Goal: Use online tool/utility

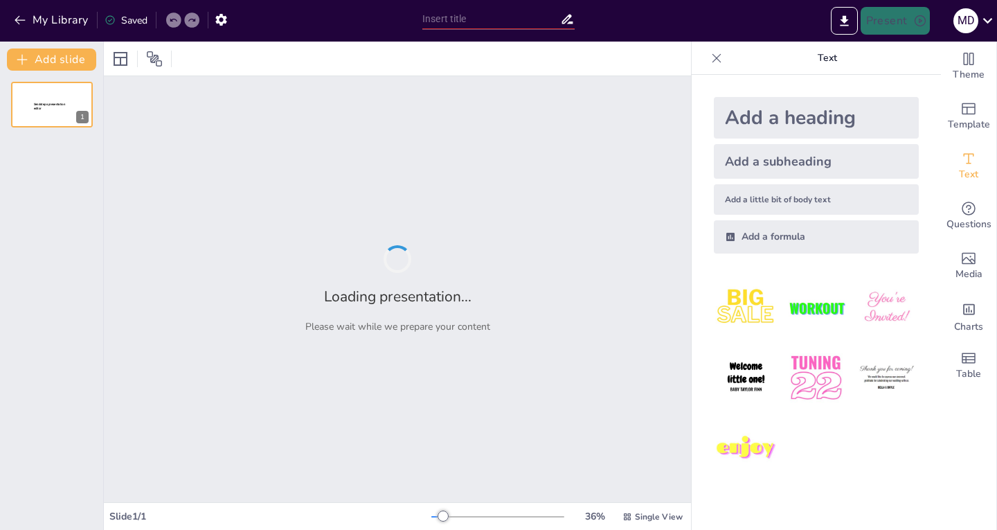
type input "Інвентаризація та каталогізація музейних предметів: Основи та практичні аспекти"
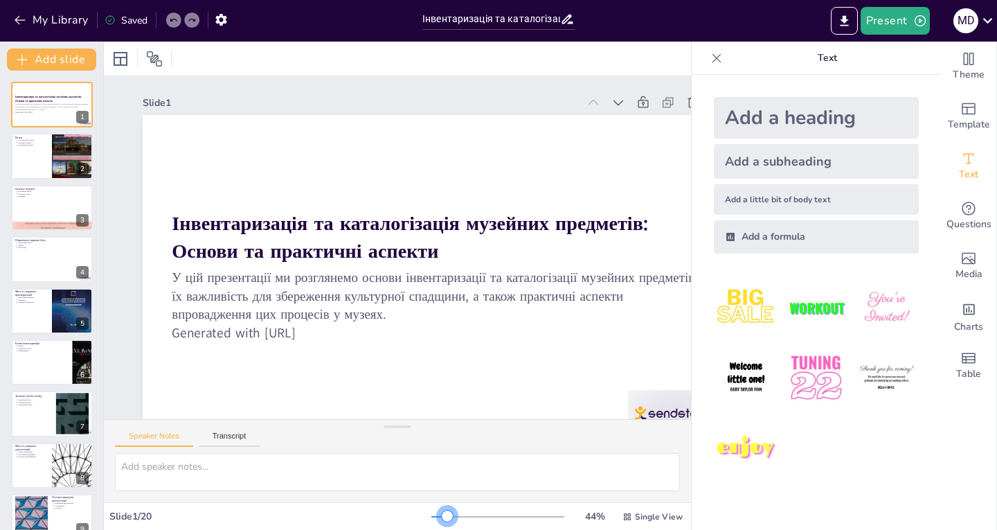
click at [442, 517] on div at bounding box center [447, 515] width 11 height 11
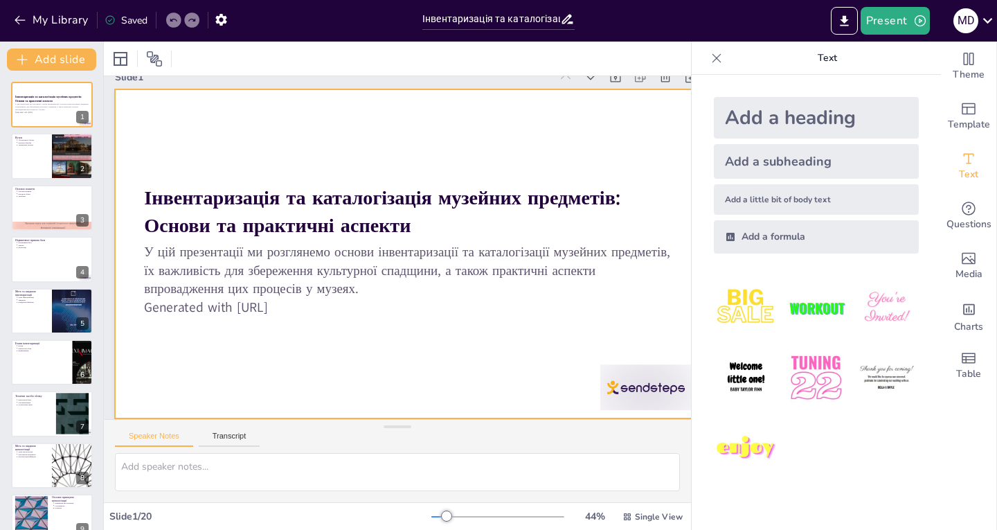
scroll to position [35, 28]
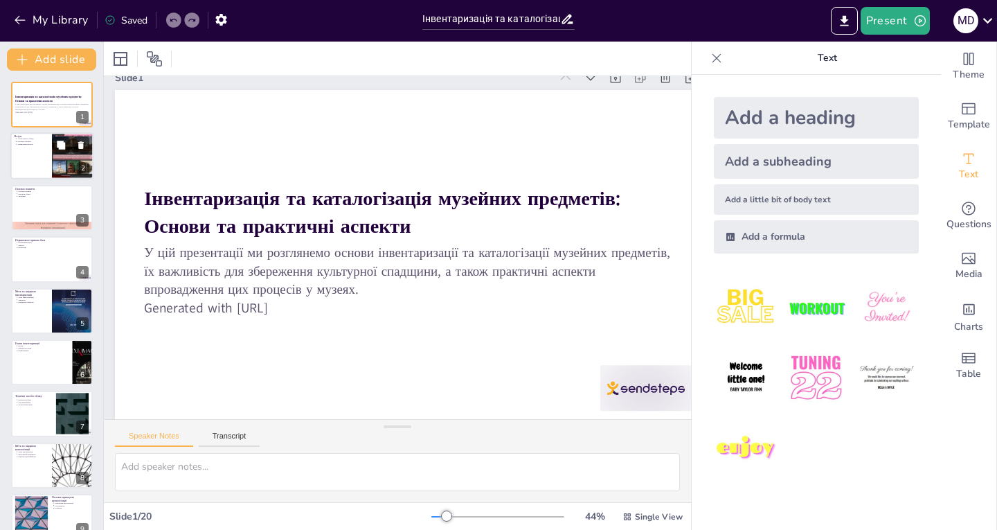
click at [51, 156] on div at bounding box center [51, 156] width 83 height 47
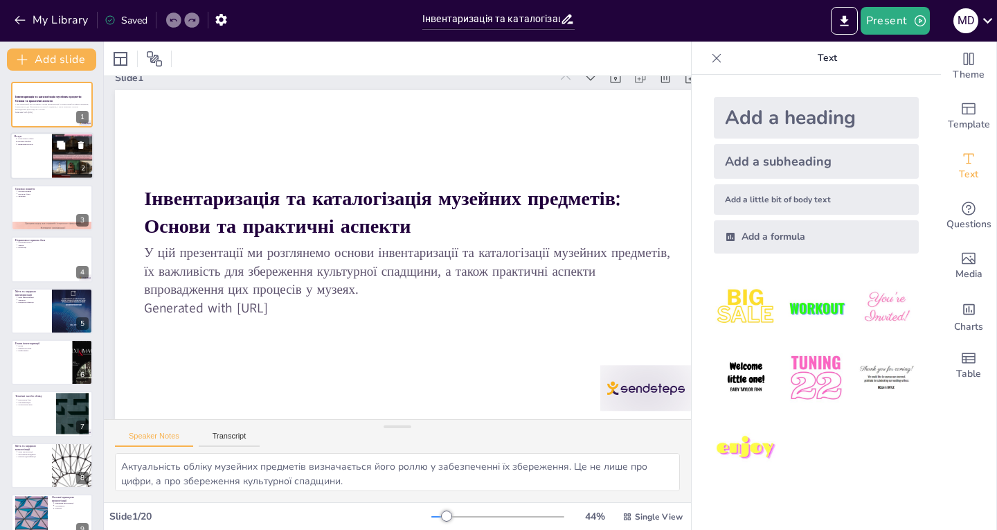
scroll to position [0, 28]
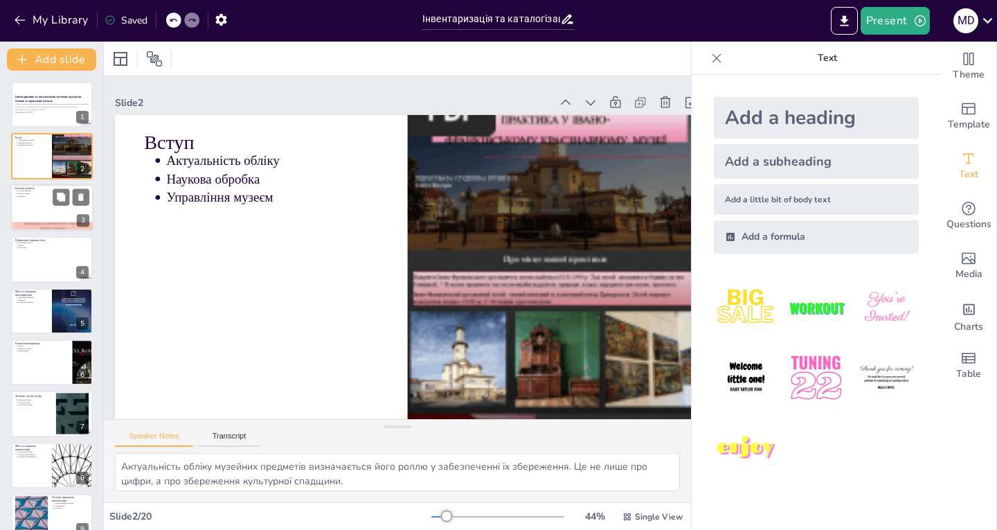
click at [30, 206] on div at bounding box center [51, 207] width 83 height 47
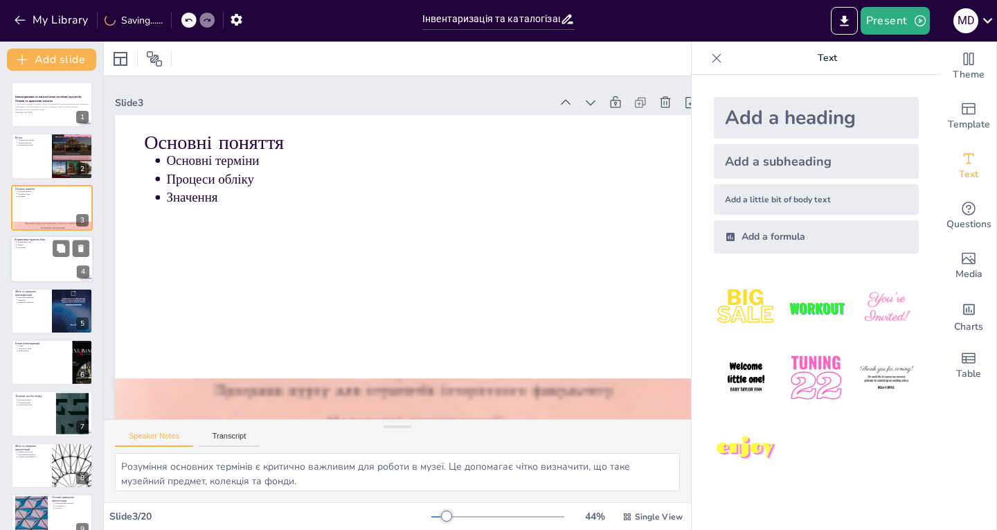
click at [39, 242] on p "Нормативна база" at bounding box center [53, 242] width 72 height 3
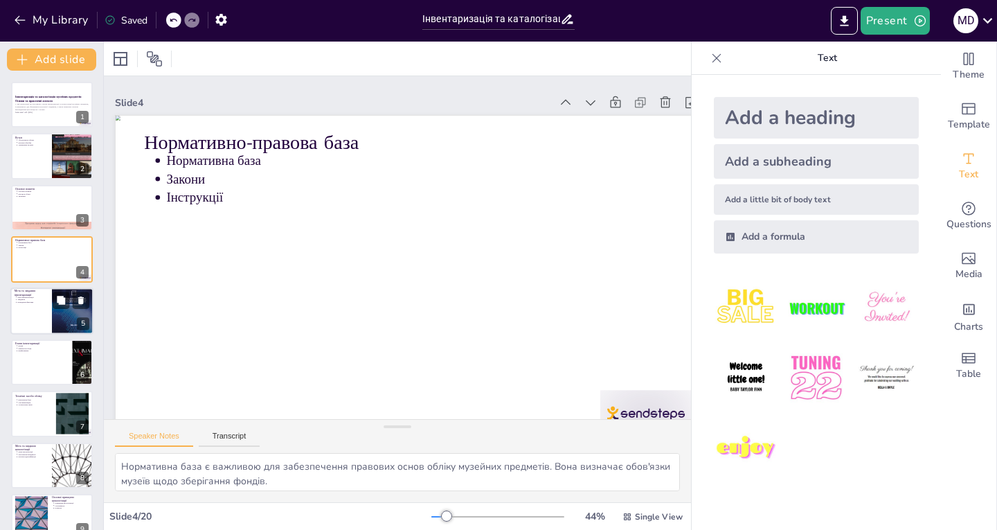
click at [42, 311] on div at bounding box center [51, 310] width 83 height 47
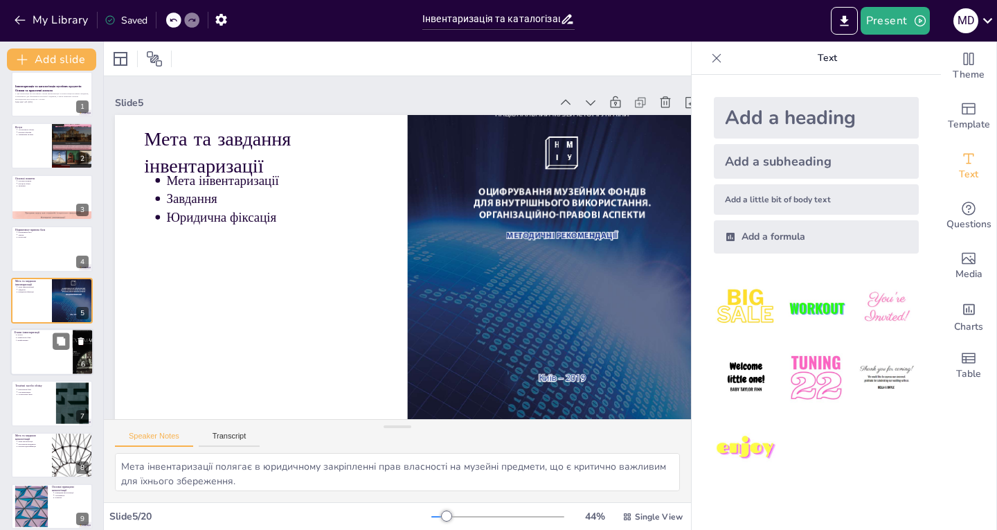
click at [37, 351] on div at bounding box center [51, 351] width 83 height 47
type textarea "Розуміння етапів інвентаризації є важливим для забезпечення правильності та ефе…"
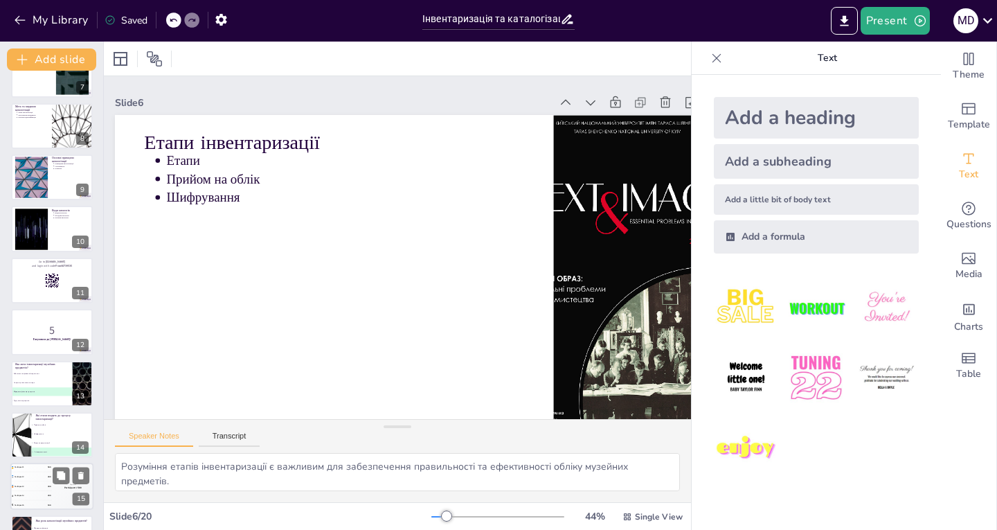
scroll to position [478, 0]
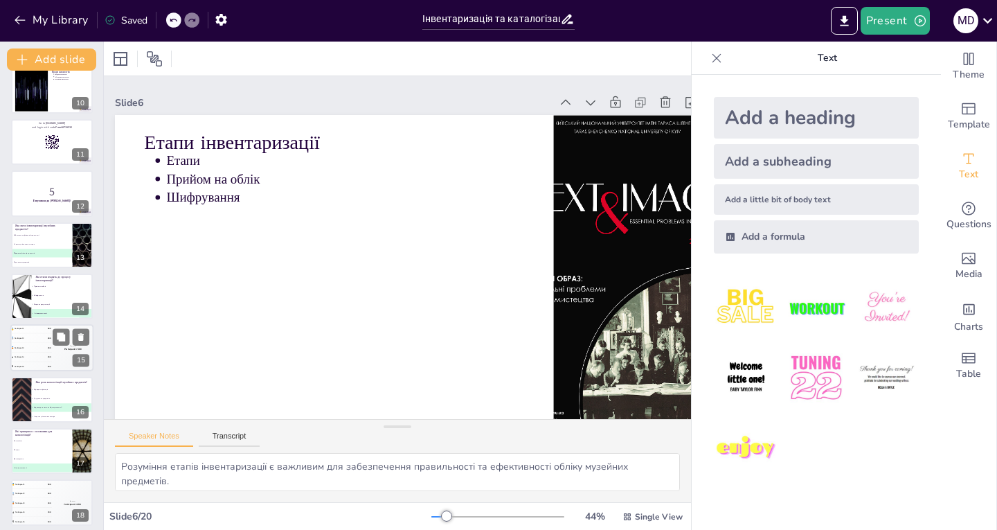
click at [36, 343] on div "🥉 Participant 3 300" at bounding box center [31, 347] width 42 height 9
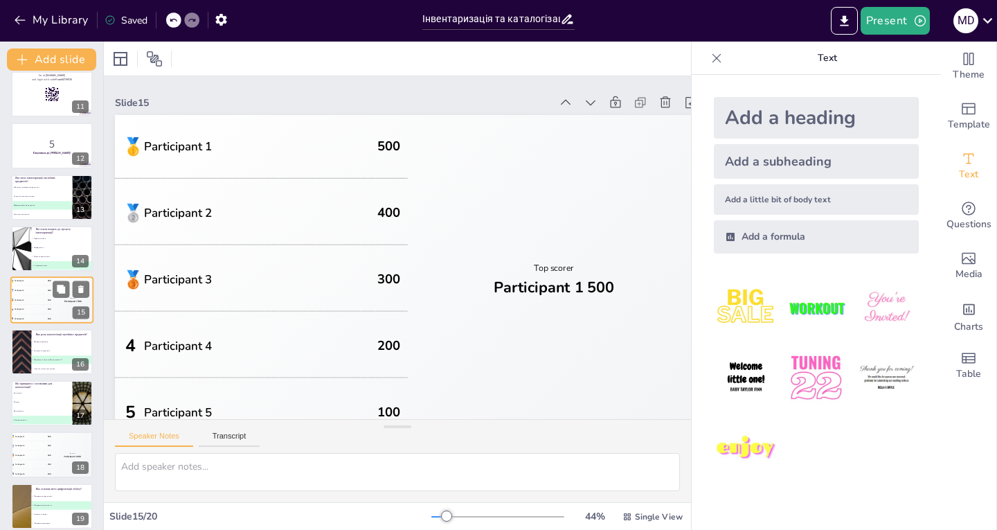
scroll to position [588, 0]
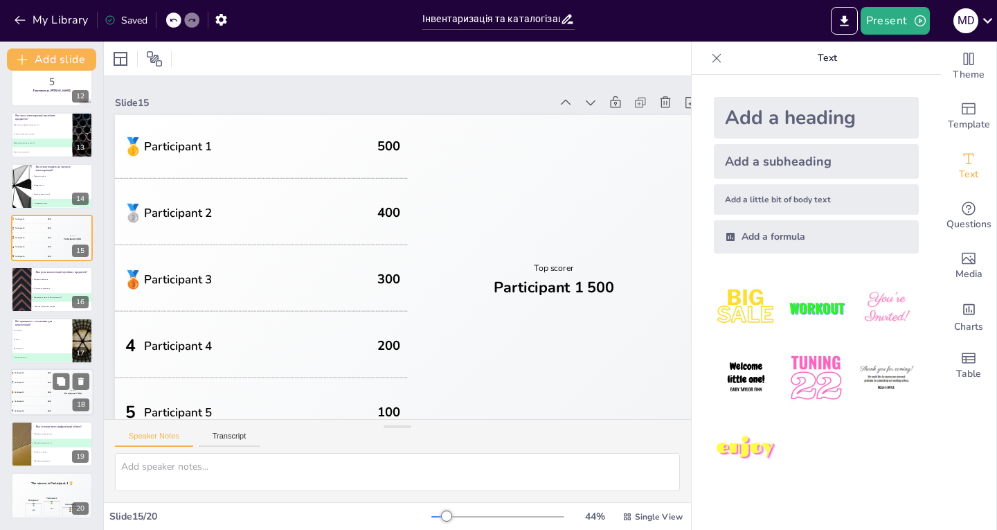
click at [46, 392] on div "🥉 Participant 3 300" at bounding box center [31, 392] width 42 height 9
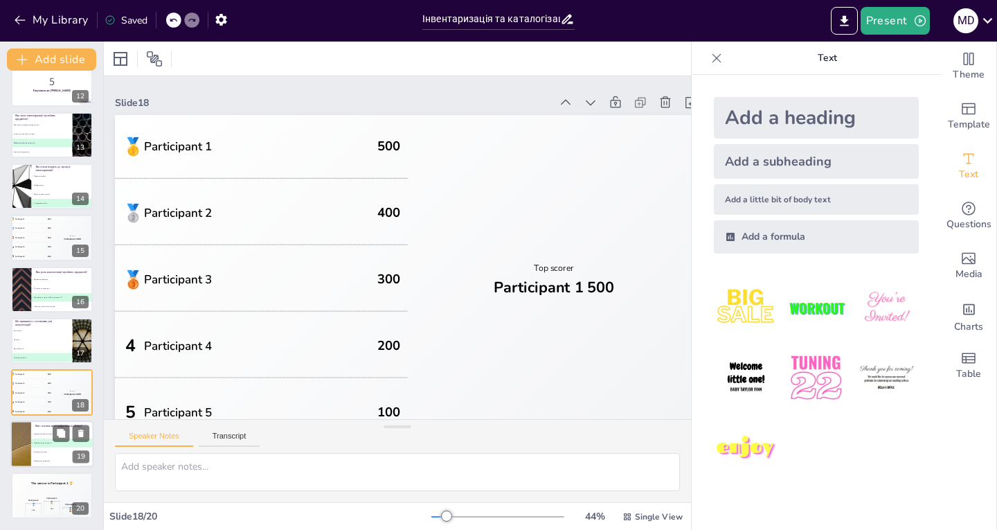
click at [33, 439] on li "B Підвищення доступності" at bounding box center [62, 442] width 62 height 9
type textarea "Правильна відповідь - "Підвищення доступності". Це підкреслює важливість цифров…"
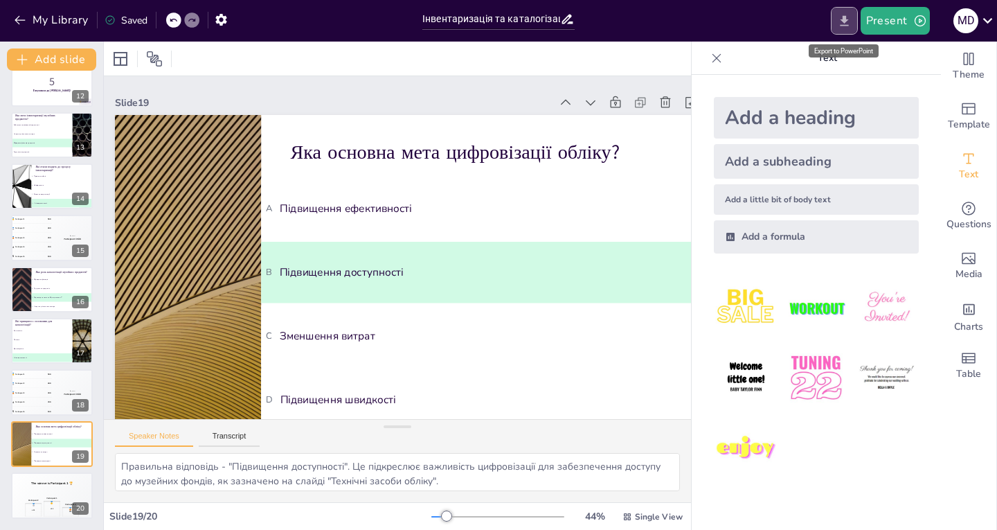
click at [847, 20] on icon "Export to PowerPoint" at bounding box center [844, 20] width 8 height 10
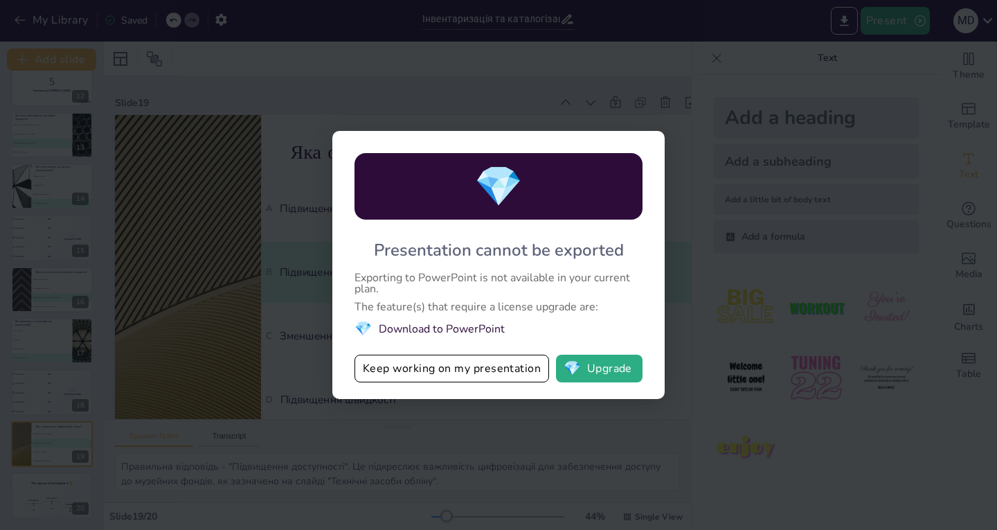
click at [379, 329] on li "💎 Download to PowerPoint" at bounding box center [499, 328] width 288 height 19
click at [360, 329] on span "💎" at bounding box center [363, 328] width 17 height 19
click at [361, 328] on span "💎" at bounding box center [363, 328] width 17 height 19
click at [362, 328] on span "💎" at bounding box center [363, 328] width 17 height 19
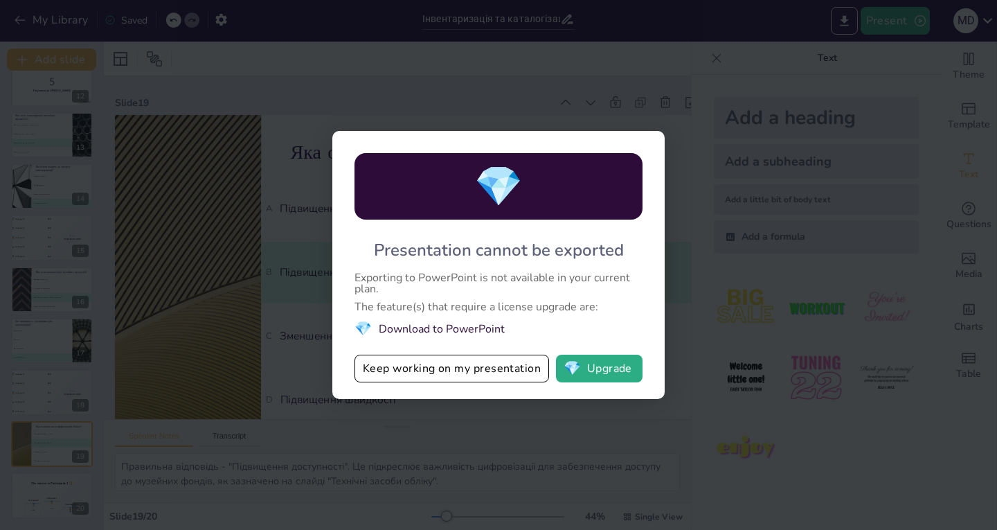
click at [362, 328] on span "💎" at bounding box center [363, 328] width 17 height 19
click at [463, 372] on button "Keep working on my presentation" at bounding box center [452, 369] width 195 height 28
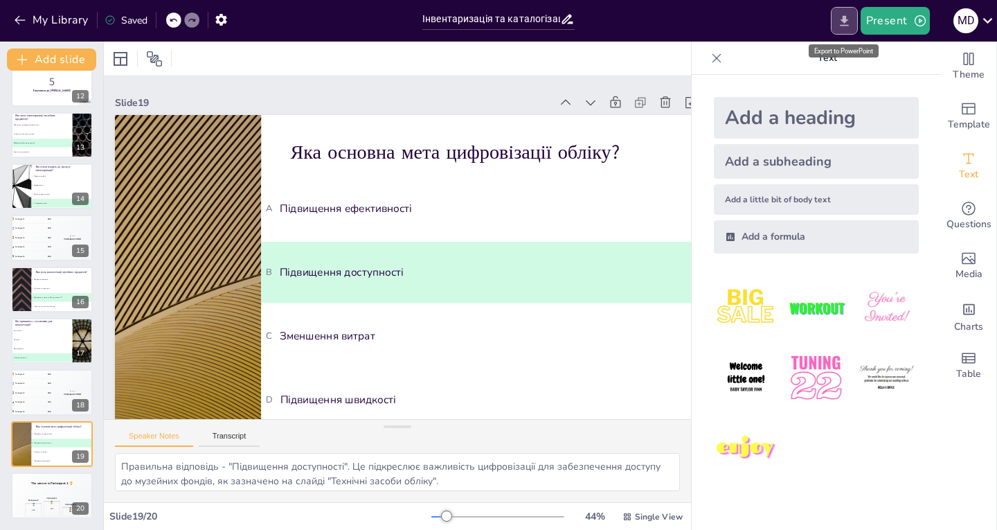
click at [845, 22] on icon "Export to PowerPoint" at bounding box center [844, 20] width 8 height 10
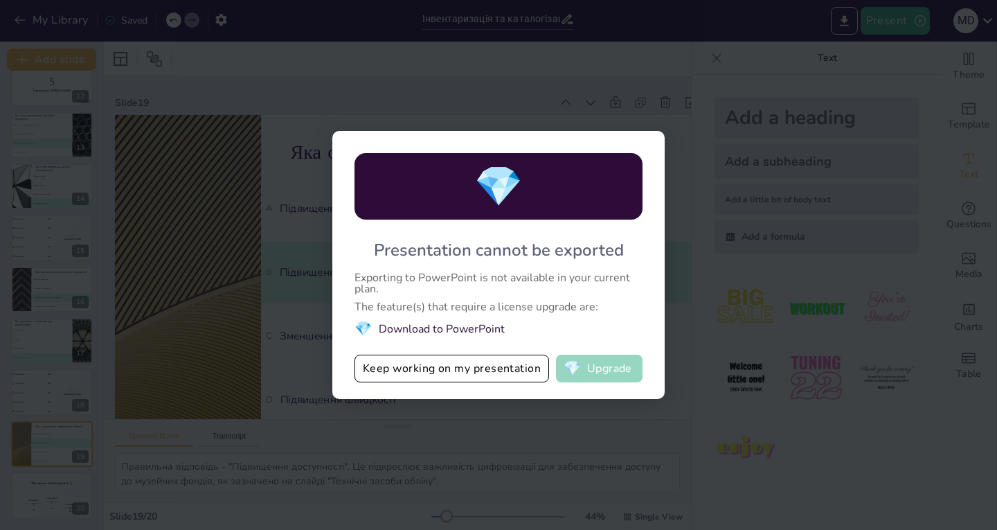
click at [598, 361] on button "💎 Upgrade" at bounding box center [599, 369] width 87 height 28
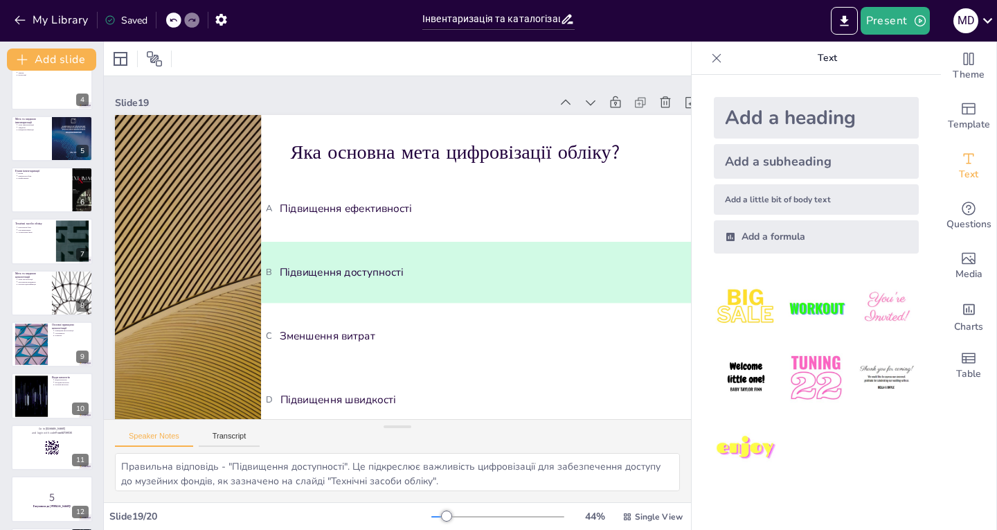
scroll to position [0, 0]
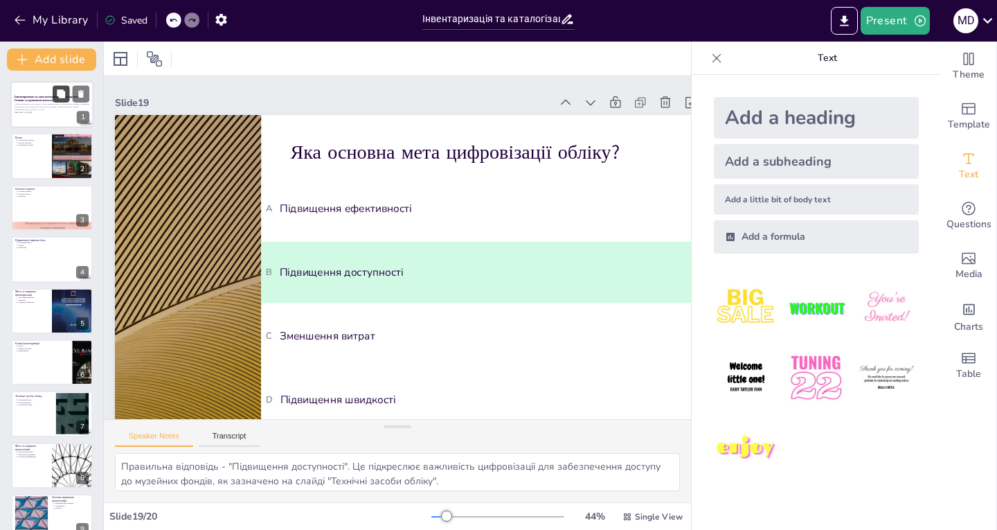
click at [56, 98] on icon at bounding box center [61, 94] width 10 height 10
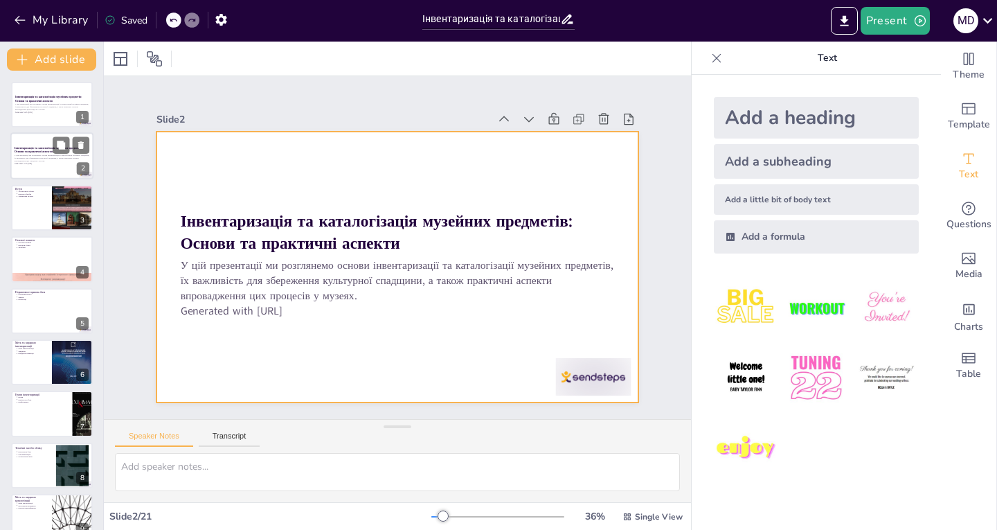
click at [37, 170] on div at bounding box center [51, 156] width 83 height 47
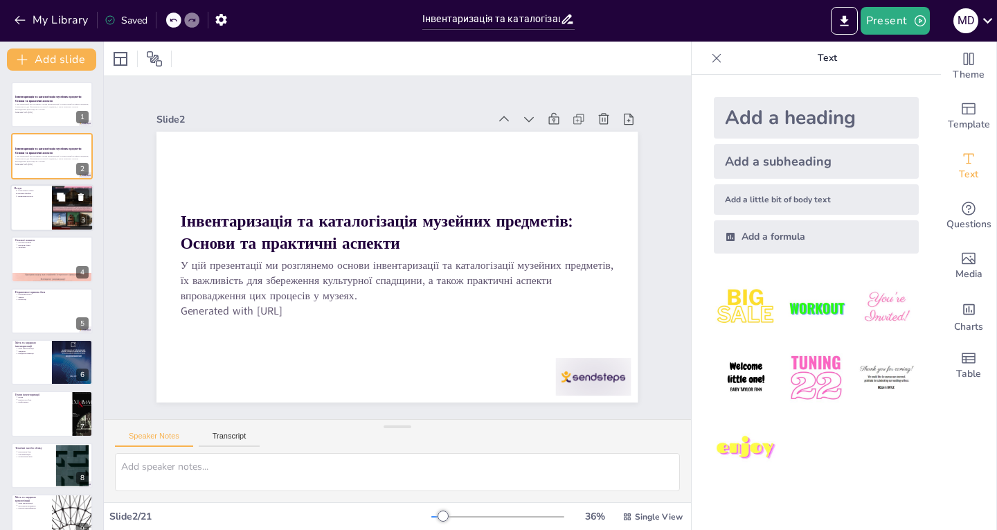
click at [32, 215] on div at bounding box center [51, 207] width 83 height 47
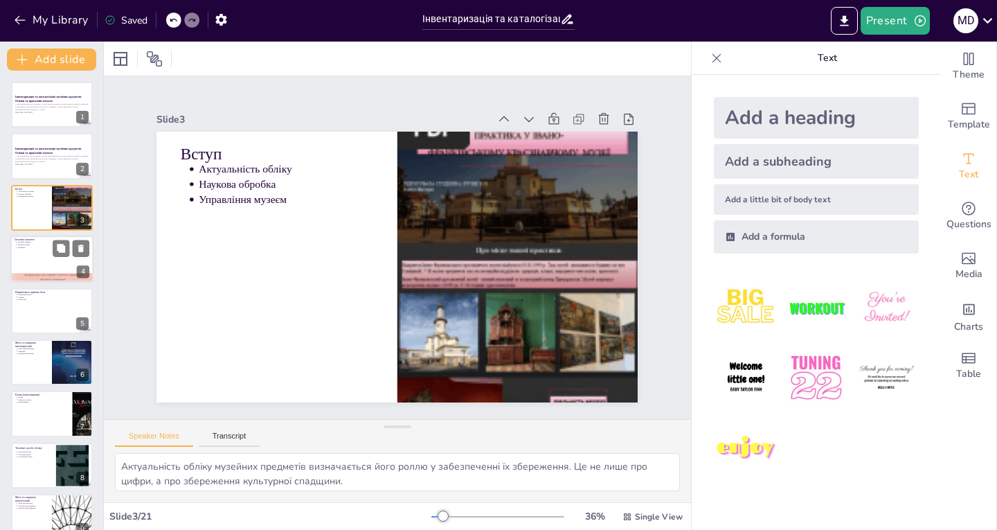
click at [46, 265] on div at bounding box center [51, 258] width 83 height 47
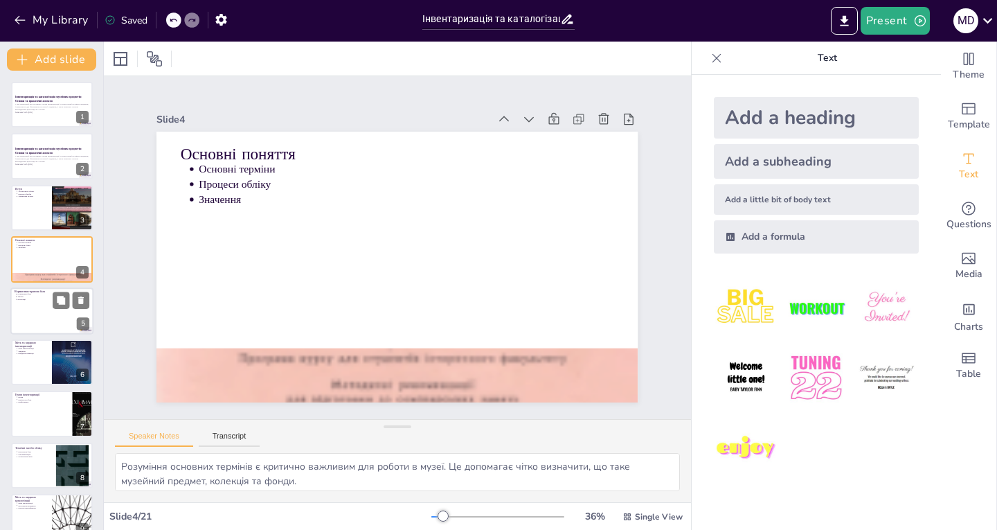
click at [32, 323] on div at bounding box center [51, 310] width 83 height 47
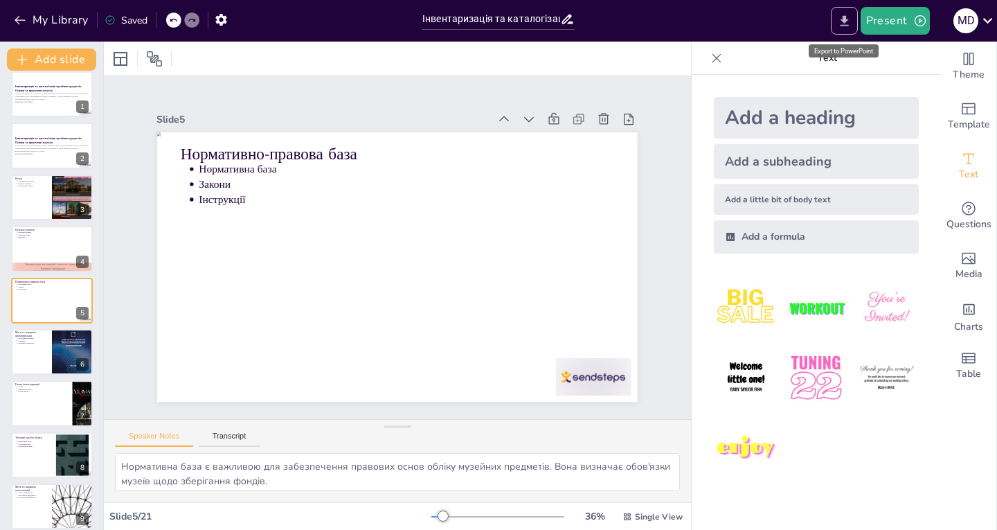
click at [845, 19] on icon "Export to PowerPoint" at bounding box center [844, 20] width 8 height 10
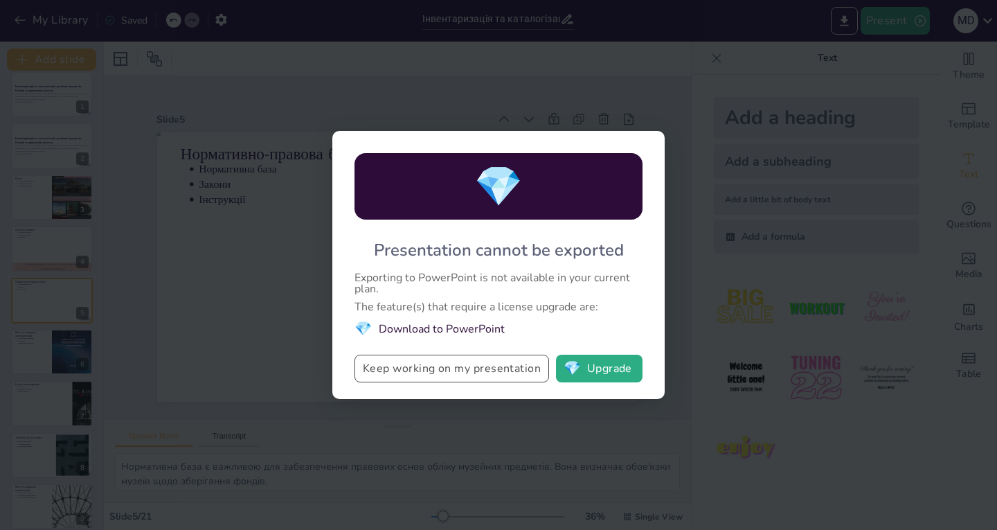
click at [465, 368] on button "Keep working on my presentation" at bounding box center [452, 369] width 195 height 28
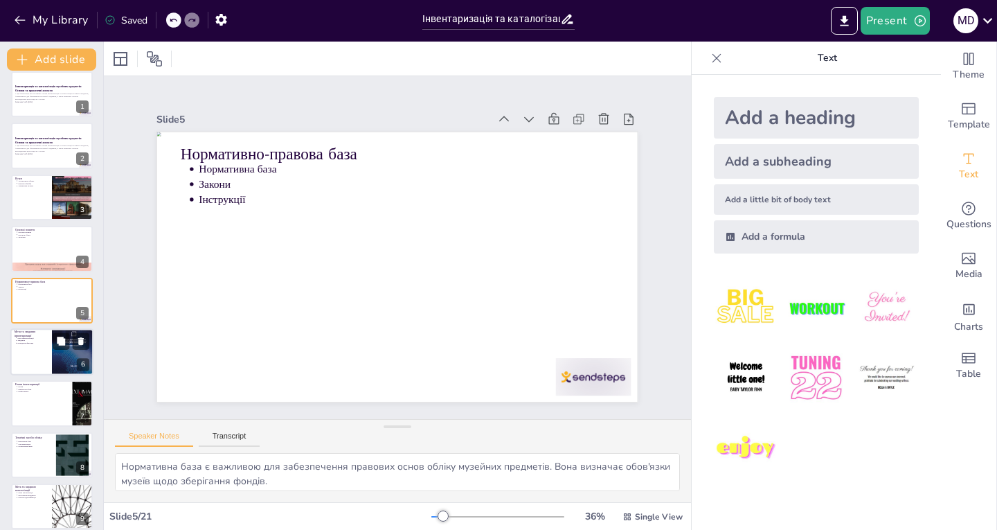
click at [41, 343] on p "Юридична фіксація" at bounding box center [32, 342] width 30 height 3
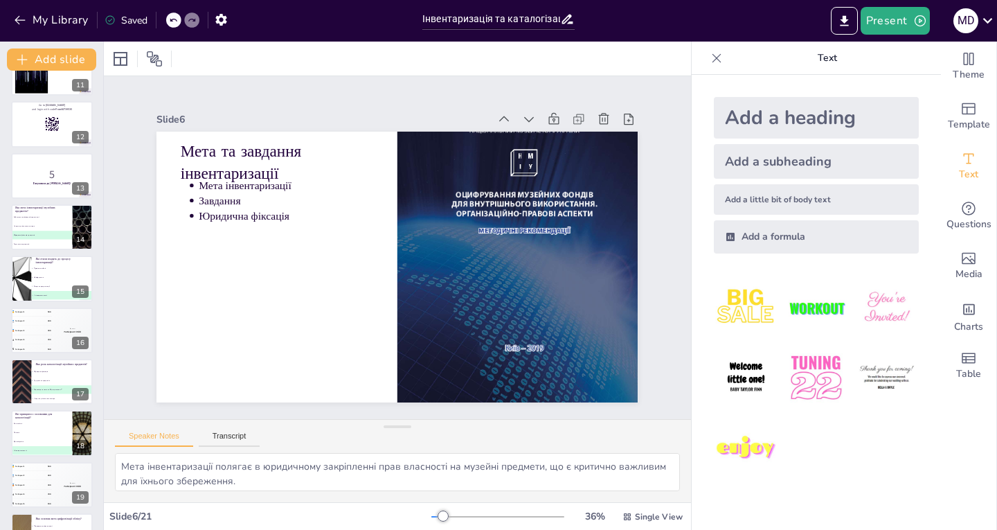
scroll to position [639, 0]
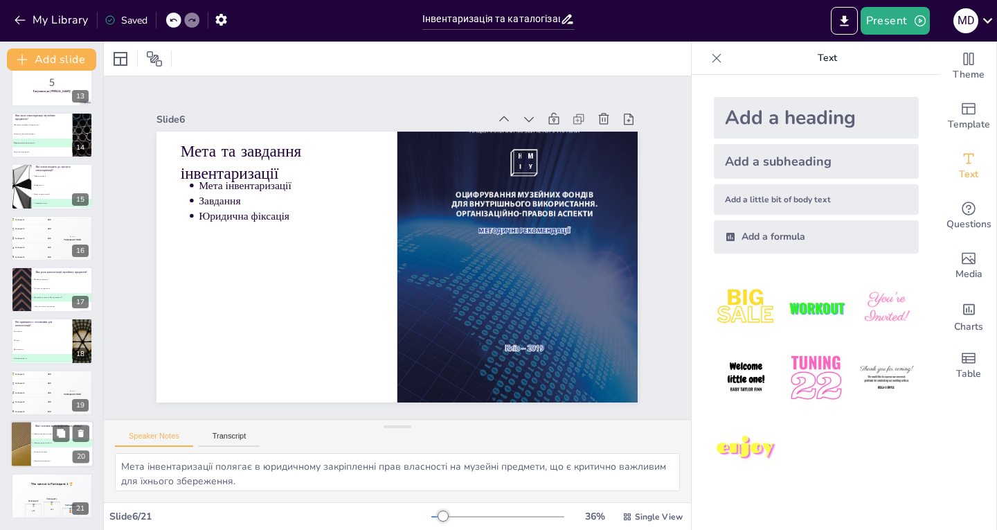
click at [55, 449] on li "C Зменшення витрат" at bounding box center [62, 452] width 62 height 9
type textarea "Правильна відповідь - "Підвищення доступності". Це підкреслює важливість цифров…"
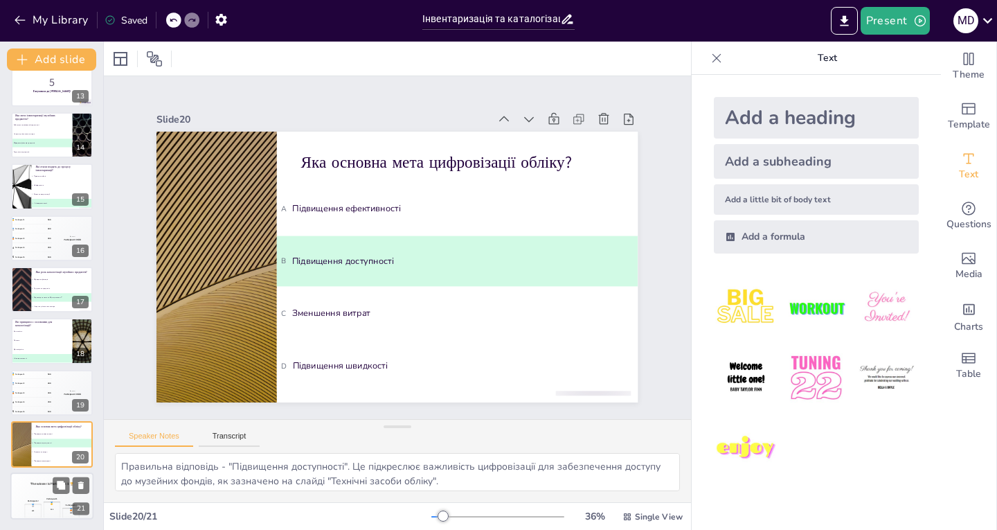
click at [41, 483] on h4 "The winner is Participant 1 🏆" at bounding box center [51, 483] width 83 height 4
